Goal: Task Accomplishment & Management: Manage account settings

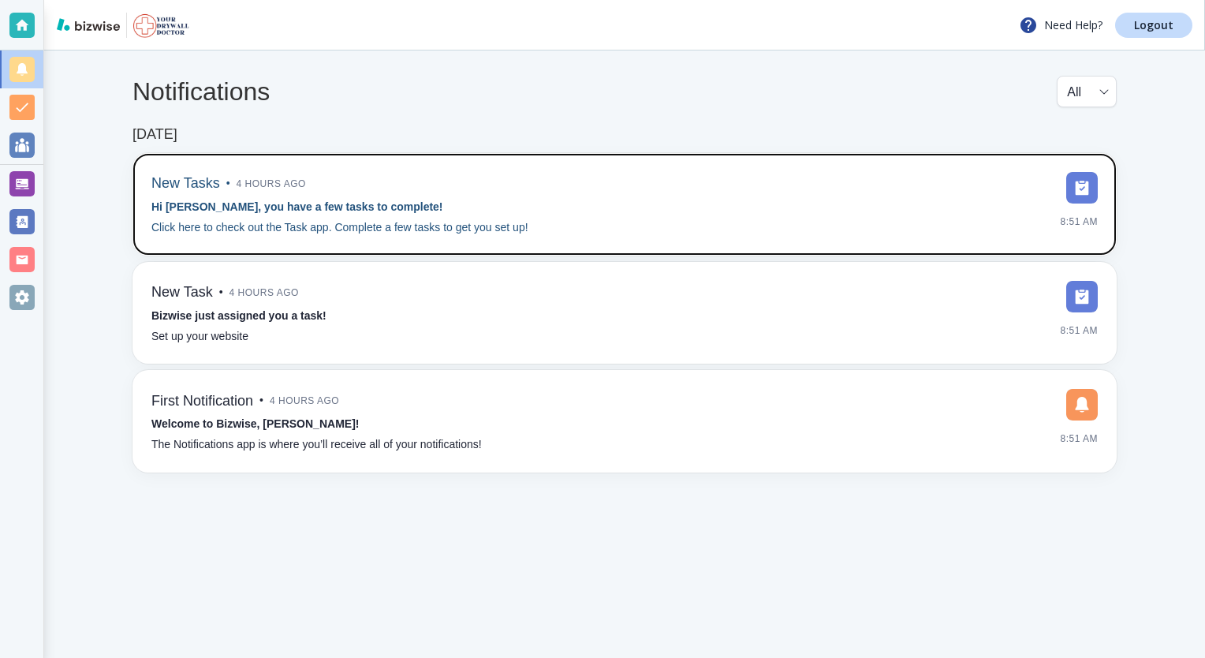
click at [508, 210] on div "New Tasks • 4 hours ago Hi Gregory, you have a few tasks to complete! Click her…" at bounding box center [339, 204] width 377 height 65
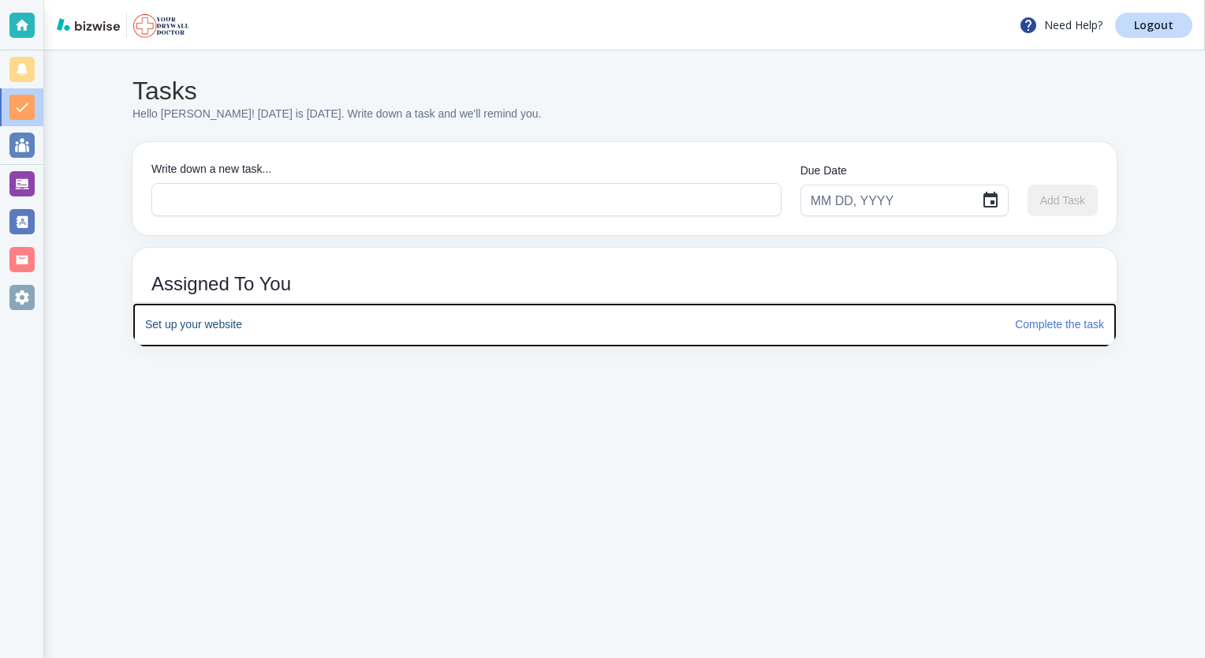
click at [1039, 319] on h6 "Complete the task" at bounding box center [1059, 324] width 89 height 17
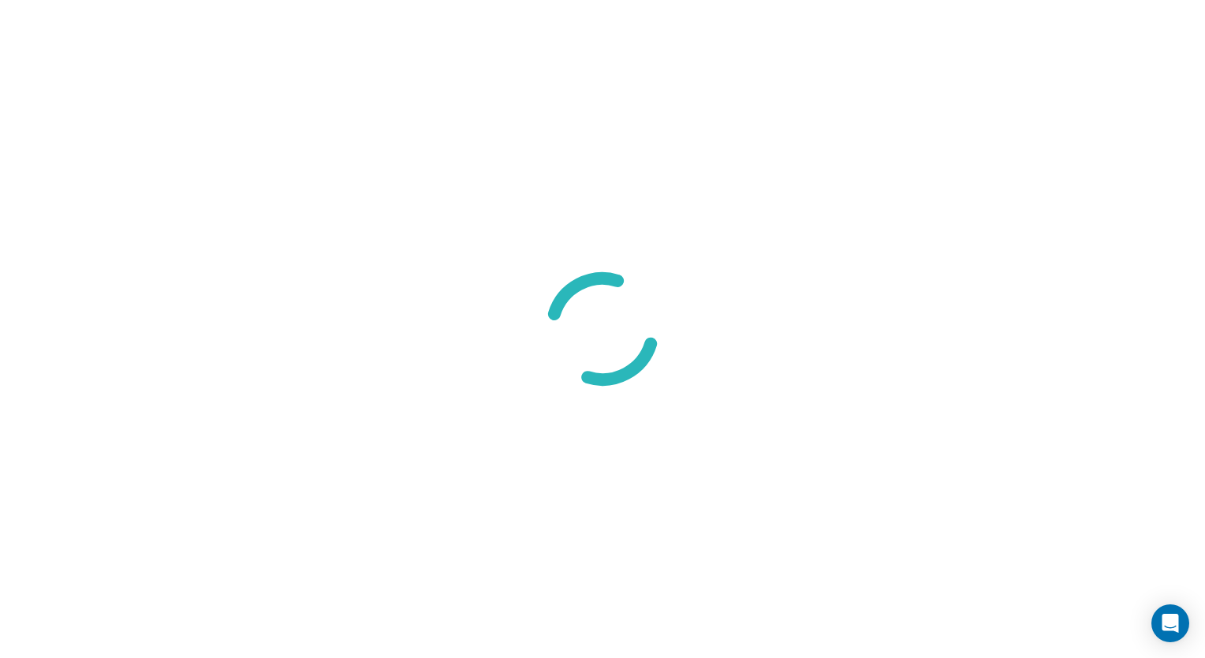
click at [549, 319] on img at bounding box center [603, 329] width 158 height 158
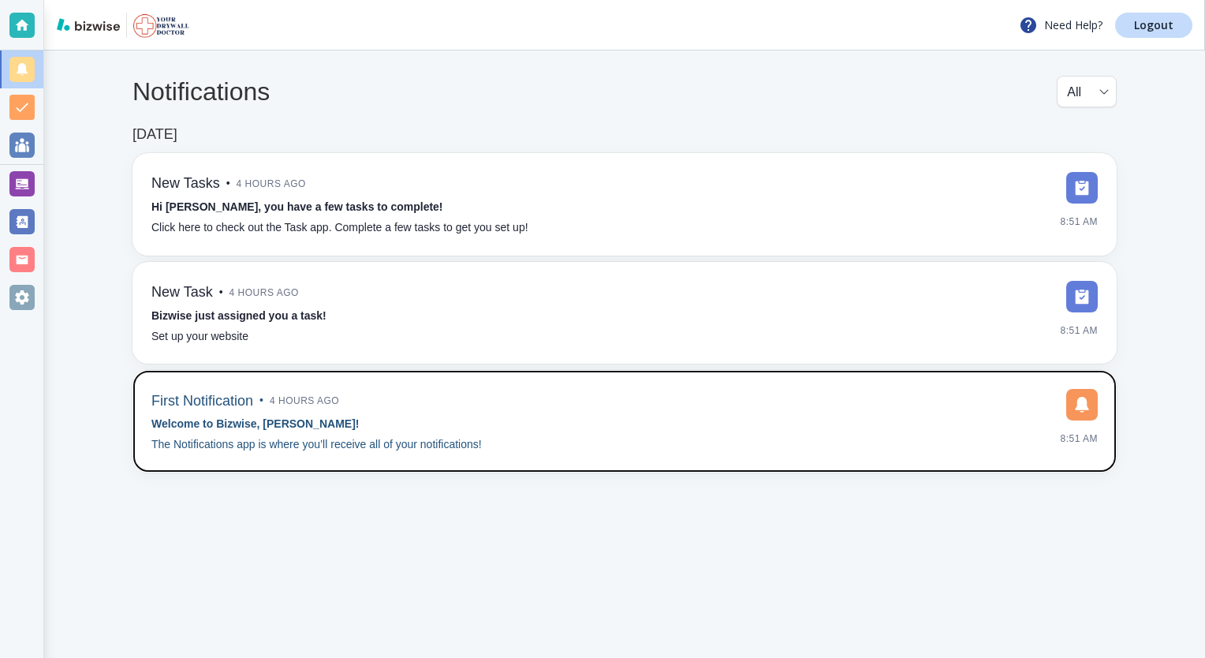
click at [542, 381] on div "First Notification • 4 hours ago Welcome to Bizwise, Gregory! The Notifications…" at bounding box center [624, 421] width 984 height 102
click at [542, 394] on div "First Notification • 4 hours ago Welcome to Bizwise, Gregory! The Notifications…" at bounding box center [624, 421] width 946 height 65
click at [132, 370] on link "First Notification • 4 hours ago Welcome to Bizwise, Gregory! The Notifications…" at bounding box center [624, 421] width 984 height 102
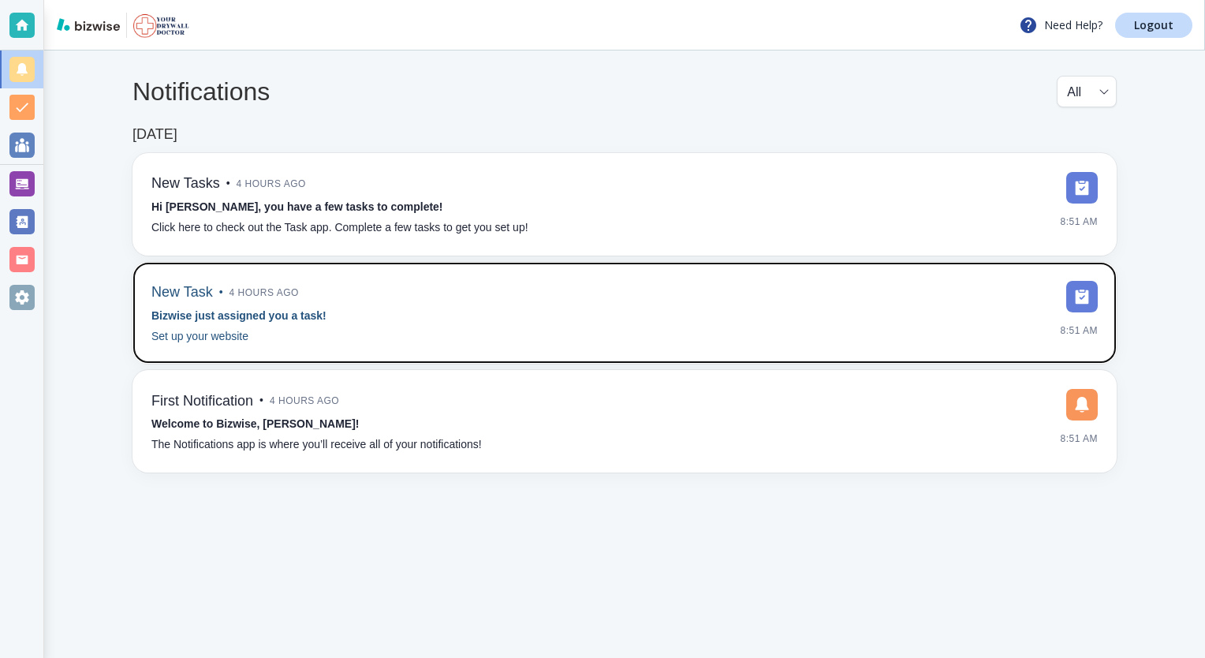
click at [497, 306] on div "New Task • 4 hours ago Bizwise just assigned you a task! Set up your website 8:…" at bounding box center [624, 313] width 946 height 65
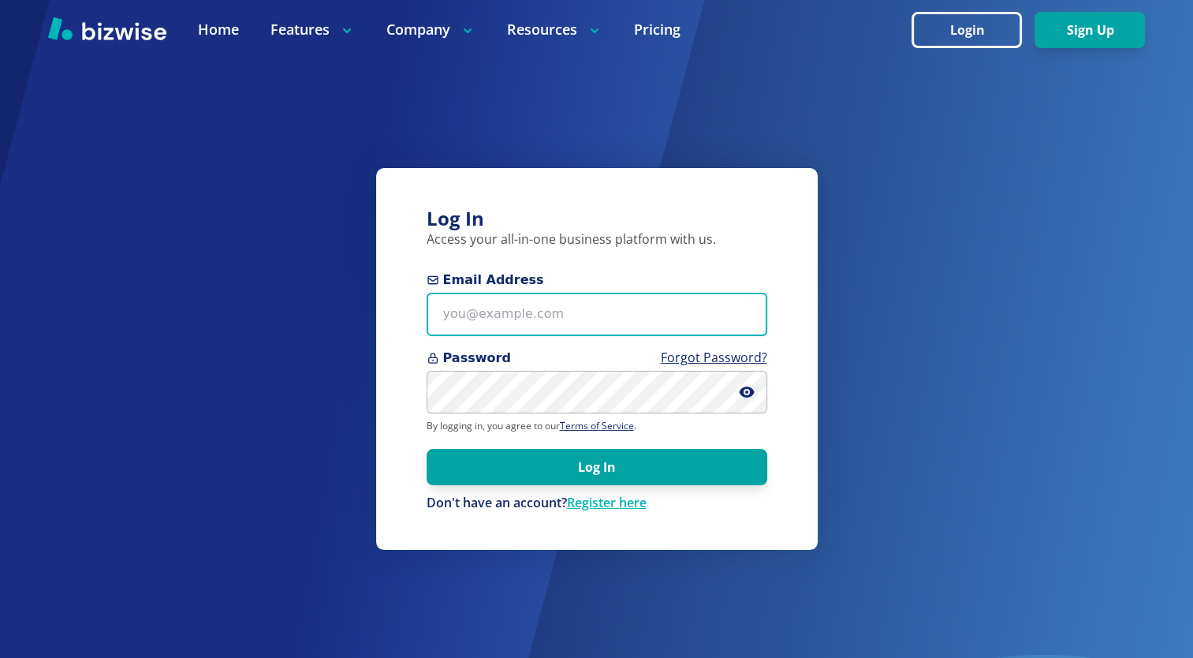
click at [582, 322] on input "Email Address" at bounding box center [597, 314] width 341 height 43
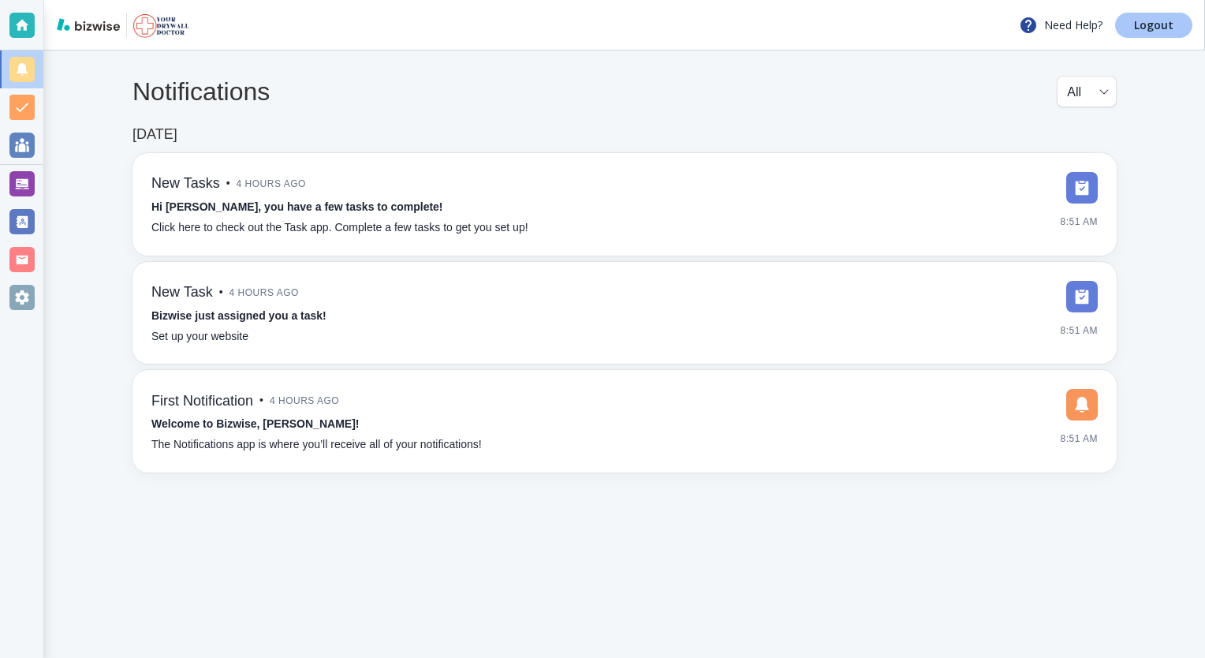
click at [1146, 24] on p "Logout" at bounding box center [1153, 25] width 39 height 11
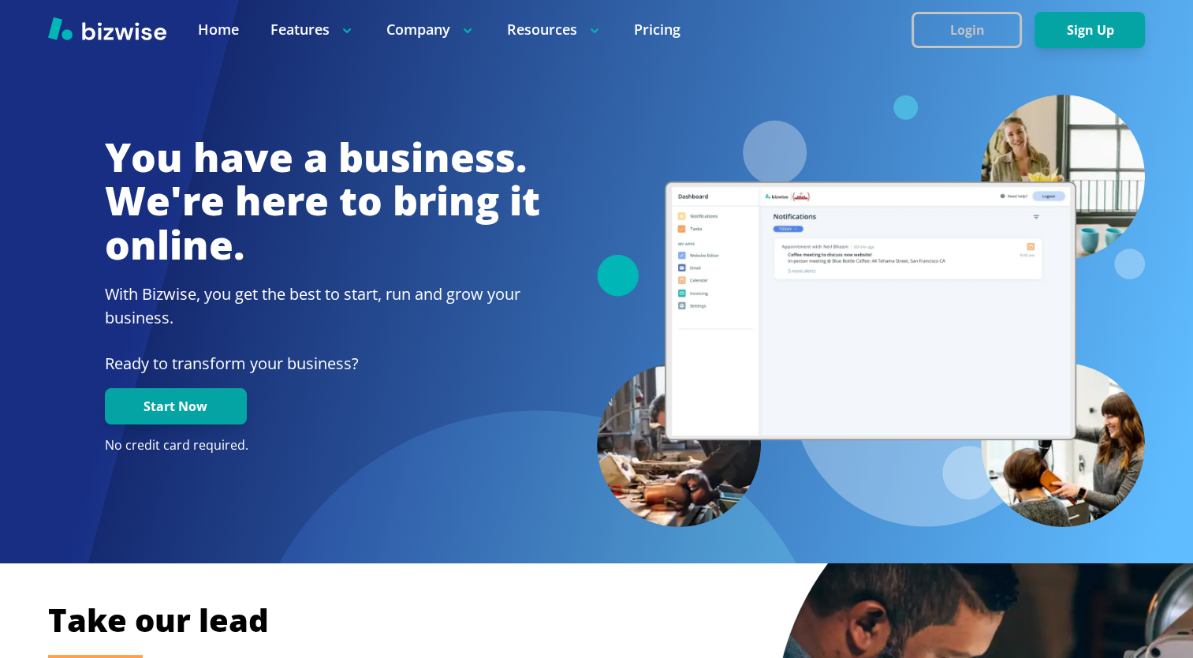
click at [970, 22] on button "Login" at bounding box center [966, 30] width 110 height 36
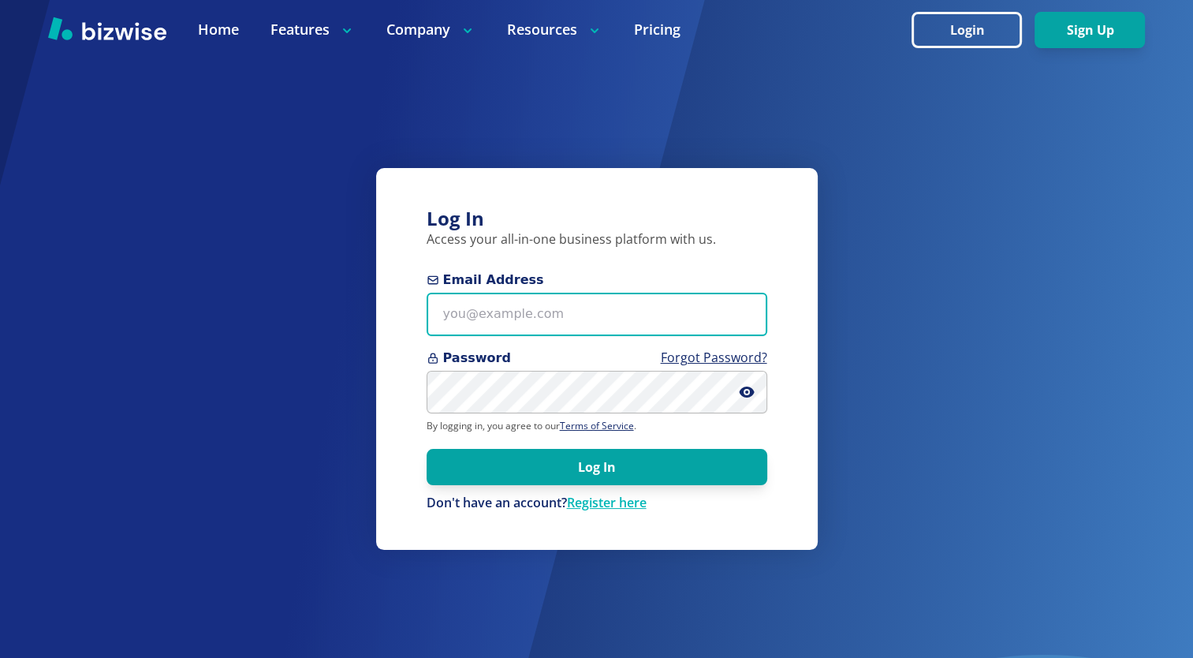
click at [520, 317] on input "Email Address" at bounding box center [597, 314] width 341 height 43
type input "[EMAIL_ADDRESS][DOMAIN_NAME]"
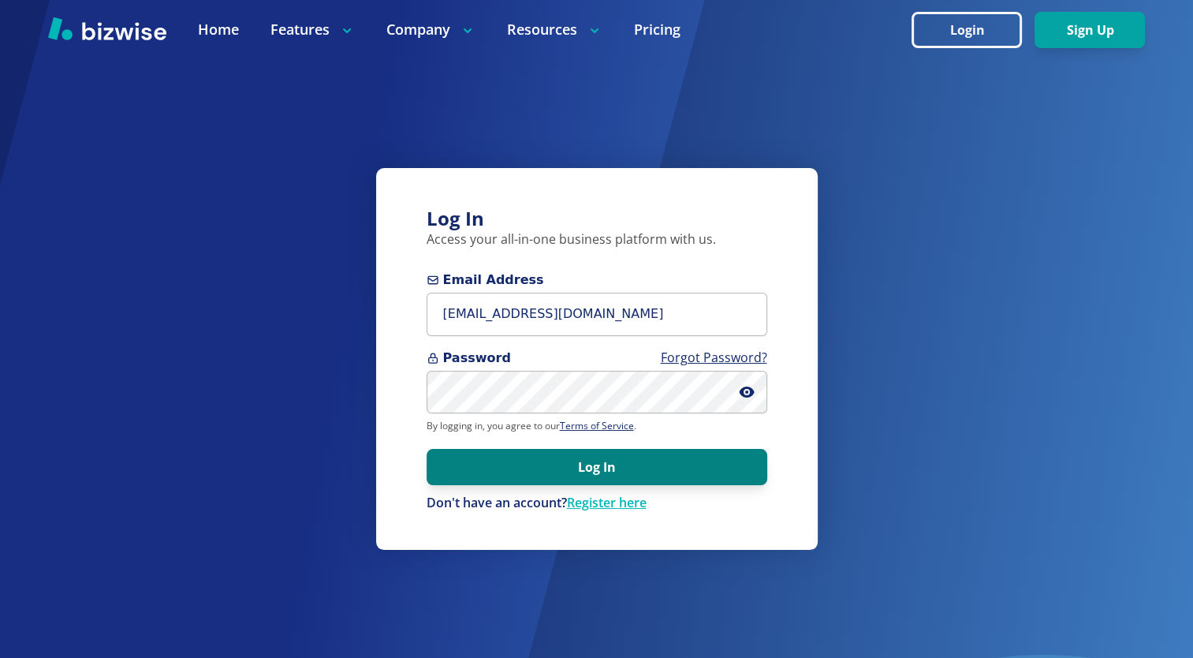
click at [552, 467] on button "Log In" at bounding box center [597, 467] width 341 height 36
